Goal: Task Accomplishment & Management: Use online tool/utility

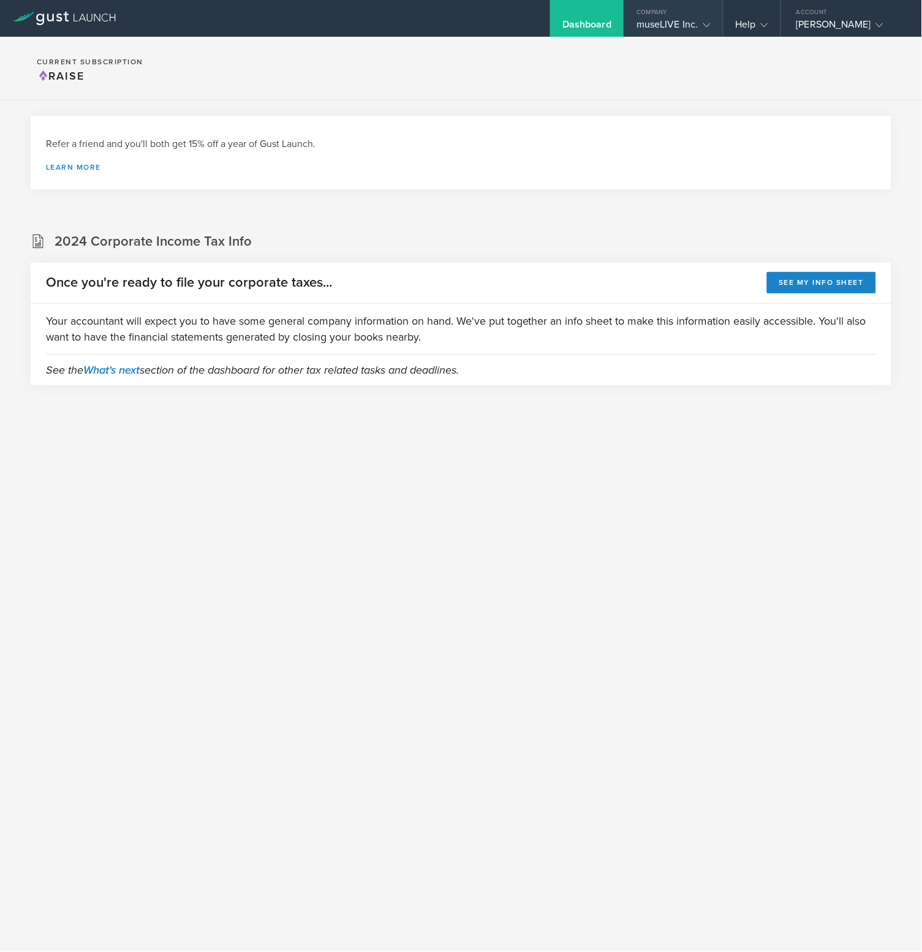
click at [669, 26] on div "museLIVE Inc." at bounding box center [674, 27] width 74 height 18
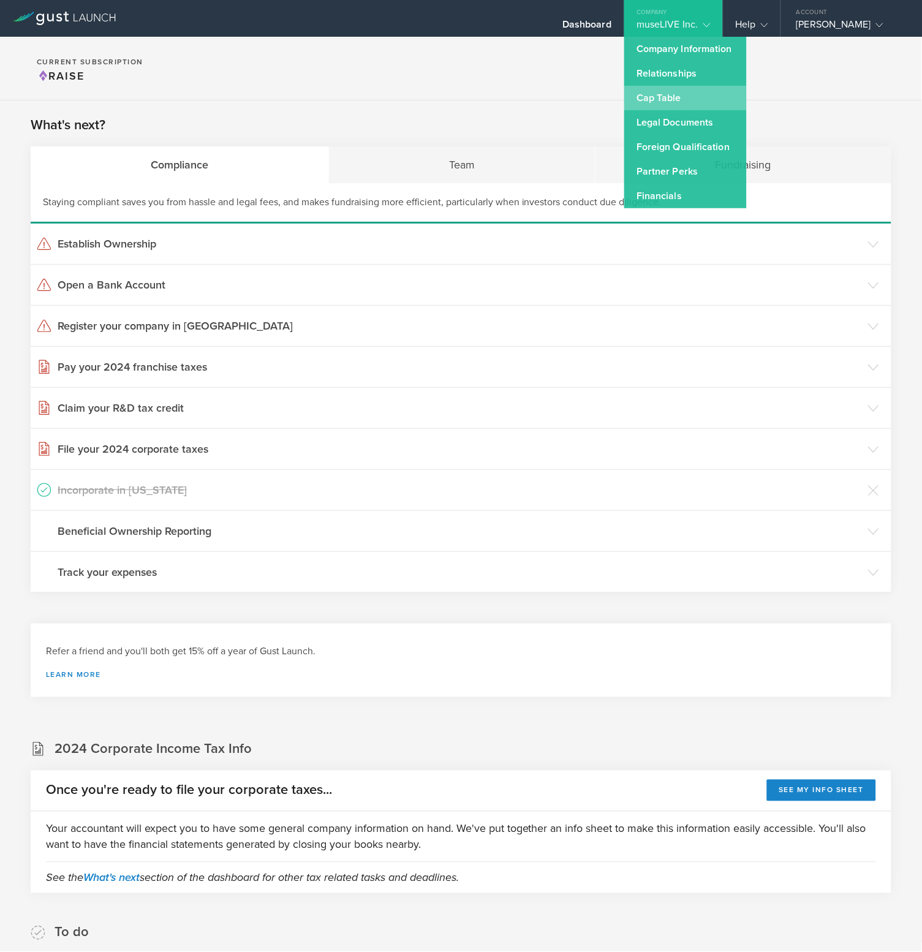
click at [688, 88] on link "Cap Table" at bounding box center [685, 98] width 123 height 25
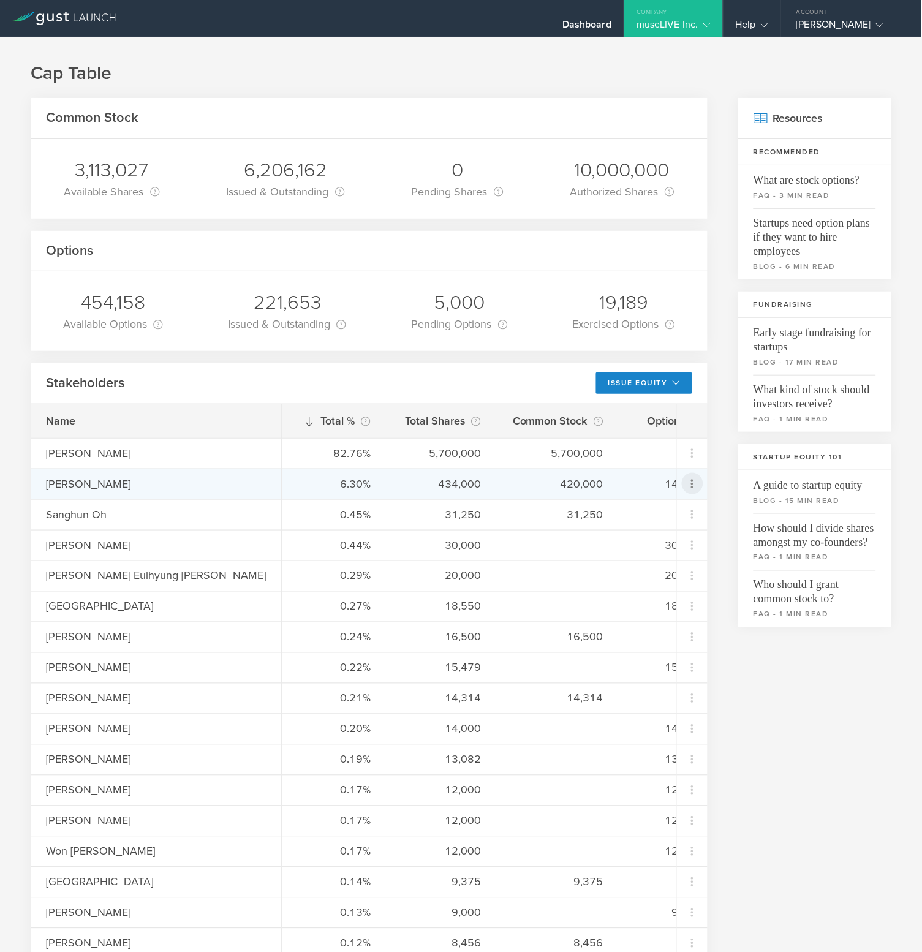
click at [689, 479] on icon at bounding box center [692, 484] width 15 height 15
click at [671, 566] on div "Repurchase stock" at bounding box center [654, 562] width 93 height 14
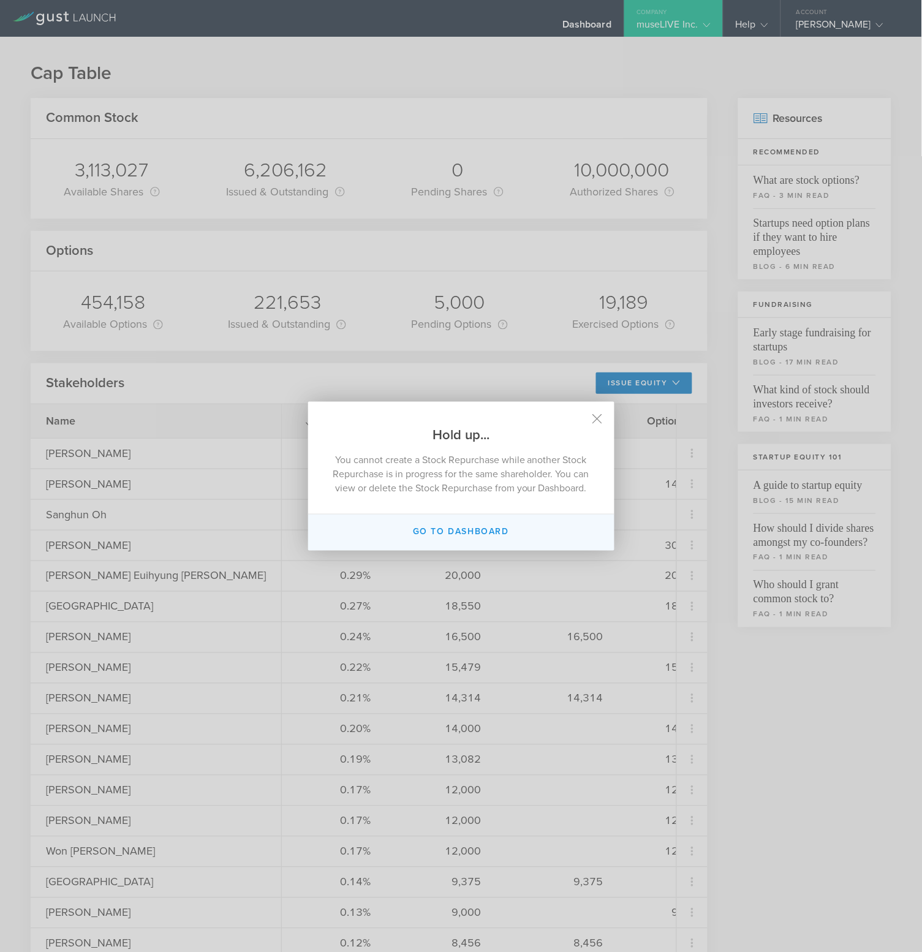
click at [469, 539] on button "Go to dashboard" at bounding box center [461, 533] width 306 height 36
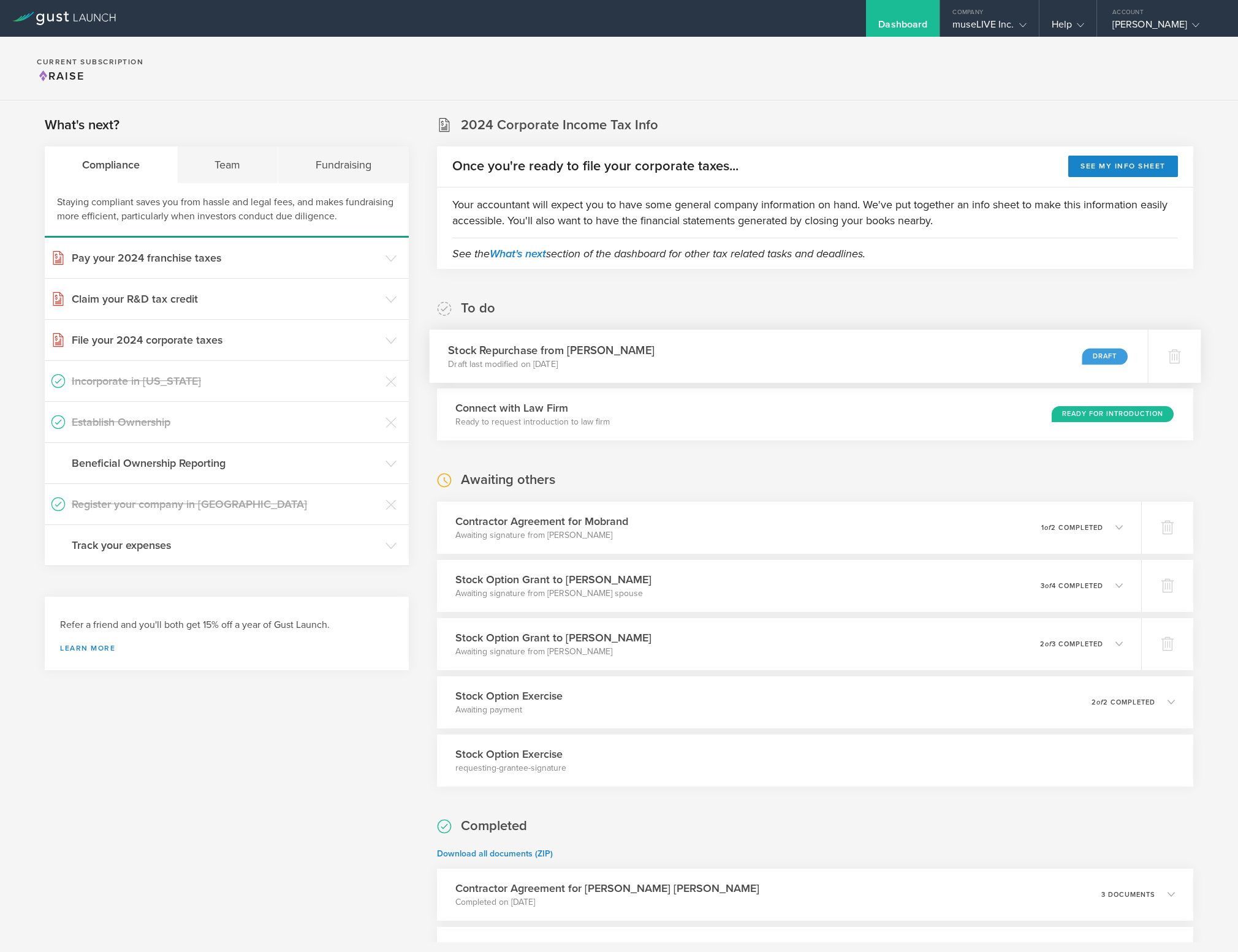
click at [815, 356] on div "Stock Repurchase from [PERSON_NAME] Draft last modified on [DATE] Draft" at bounding box center [789, 356] width 718 height 53
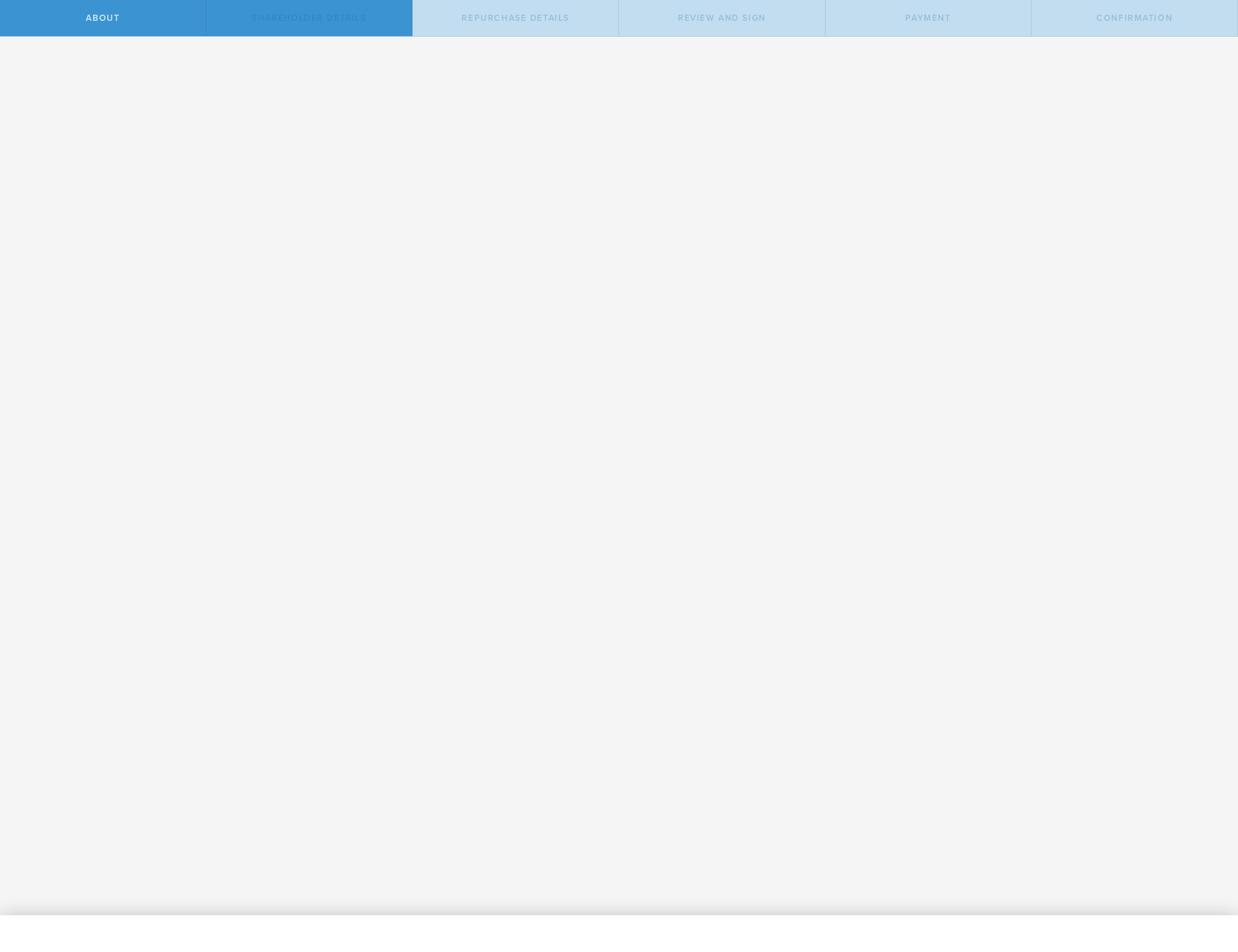
radio input "true"
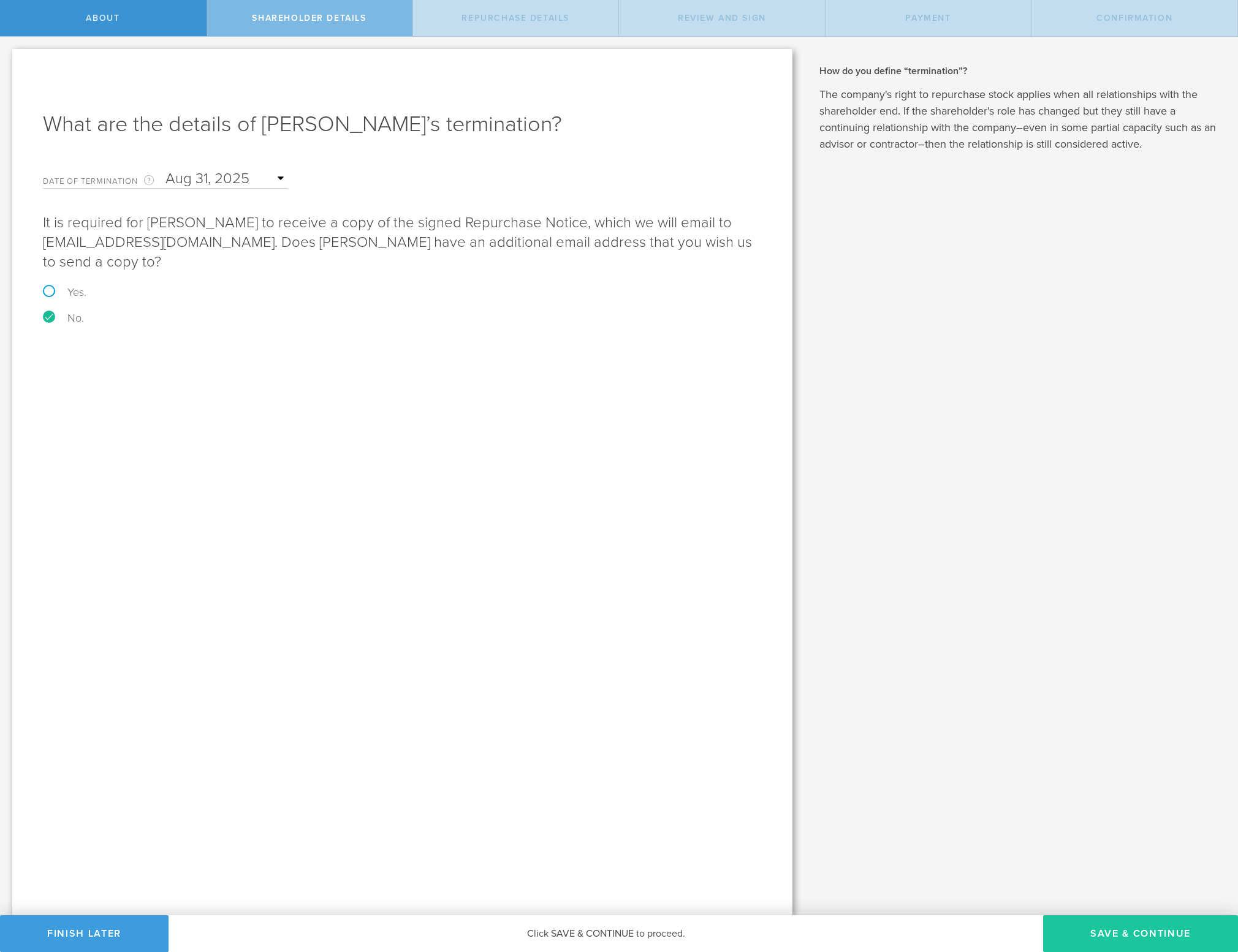
click at [1105, 936] on button "Save & Continue" at bounding box center [1140, 933] width 195 height 37
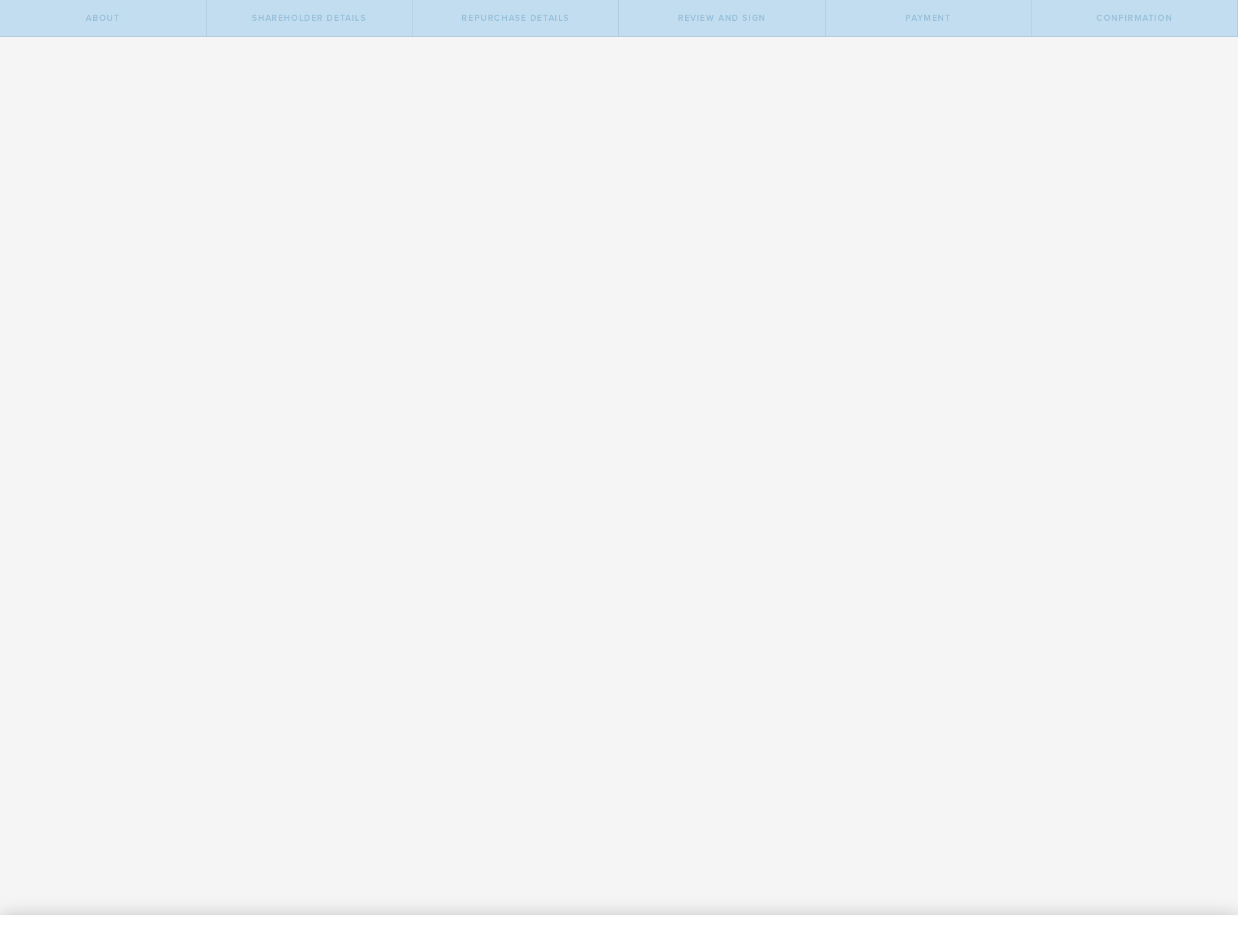
radio input "true"
